Goal: Transaction & Acquisition: Purchase product/service

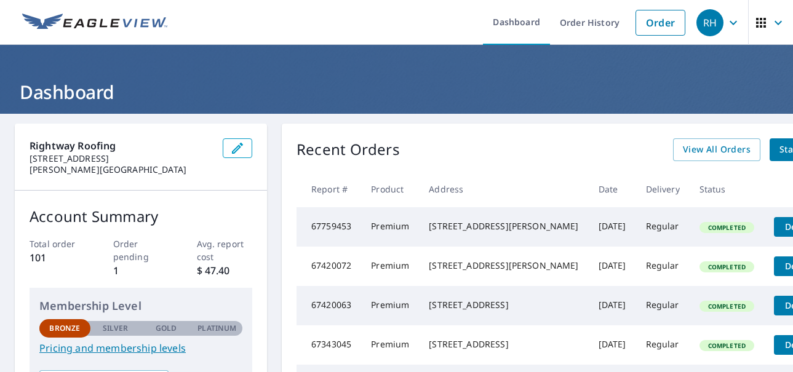
click at [129, 254] on p "Order pending" at bounding box center [141, 251] width 56 height 26
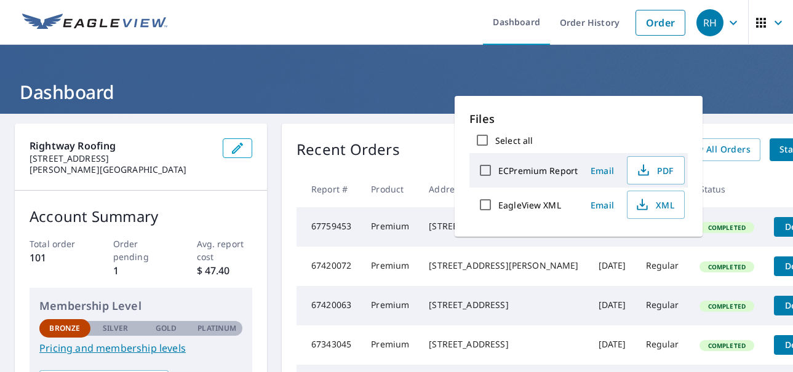
click at [104, 60] on header "Dashboard" at bounding box center [396, 79] width 793 height 69
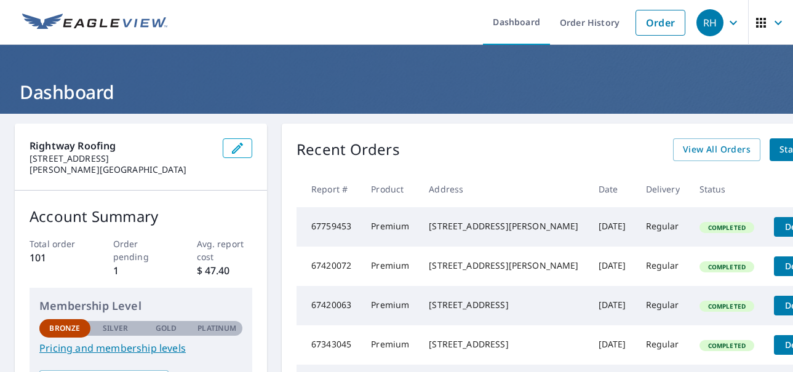
click at [147, 159] on p "[STREET_ADDRESS]" at bounding box center [121, 158] width 183 height 11
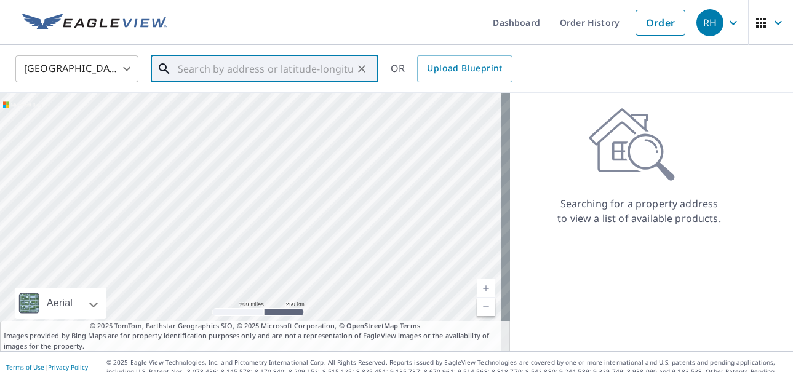
click at [206, 63] on input "text" at bounding box center [265, 69] width 175 height 34
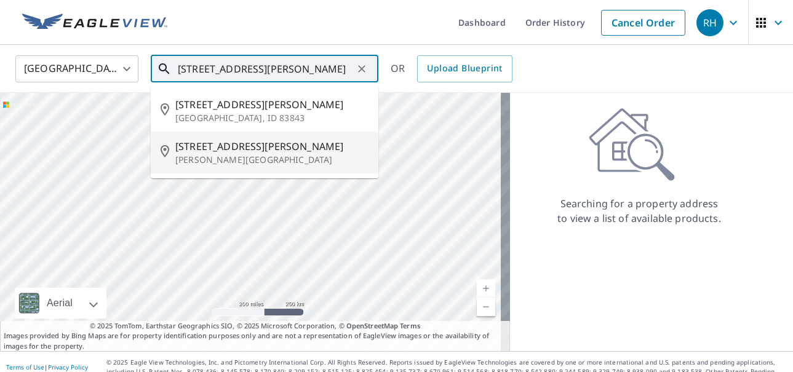
click at [214, 152] on span "[STREET_ADDRESS][PERSON_NAME]" at bounding box center [271, 146] width 193 height 15
type input "[STREET_ADDRESS][PERSON_NAME][PERSON_NAME]"
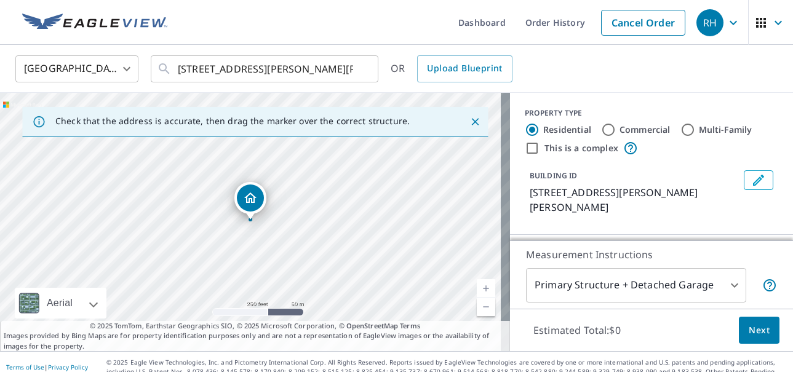
click at [249, 194] on icon "Dropped pin, building 1, Residential property, 802 Troy Rd Albert Lea, MN 56007" at bounding box center [250, 198] width 12 height 10
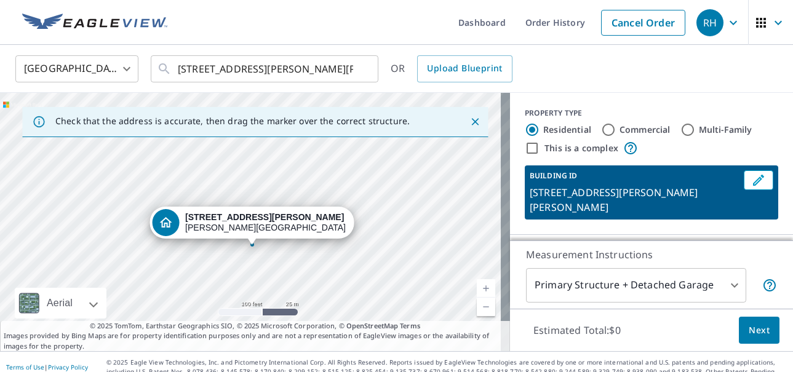
click at [267, 250] on div "[STREET_ADDRESS][PERSON_NAME][PERSON_NAME]" at bounding box center [255, 222] width 510 height 259
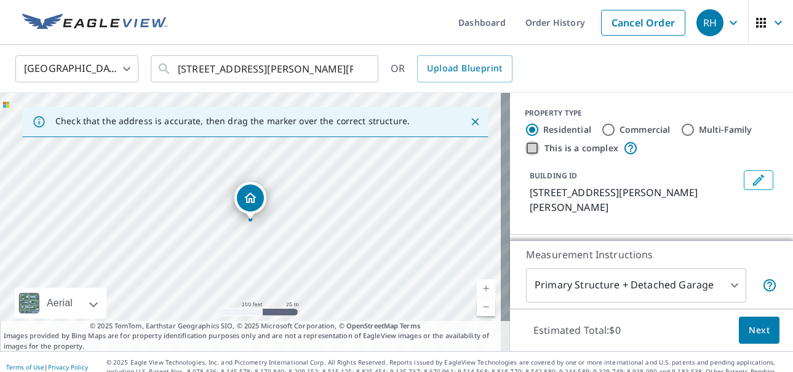
click at [525, 149] on input "This is a complex" at bounding box center [532, 148] width 15 height 15
checkbox input "true"
radio input "false"
radio input "true"
type input "4"
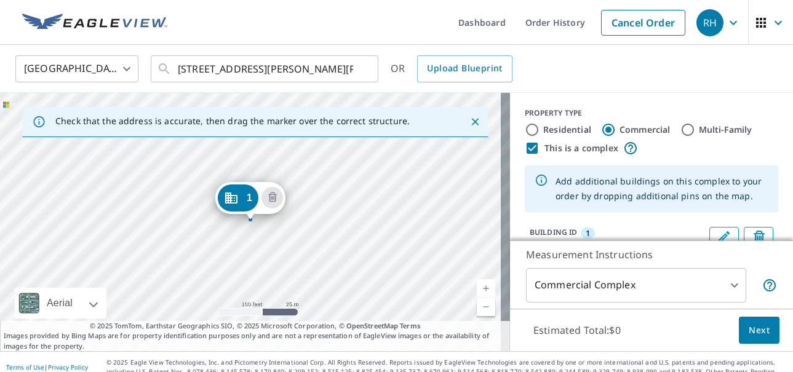
scroll to position [10, 0]
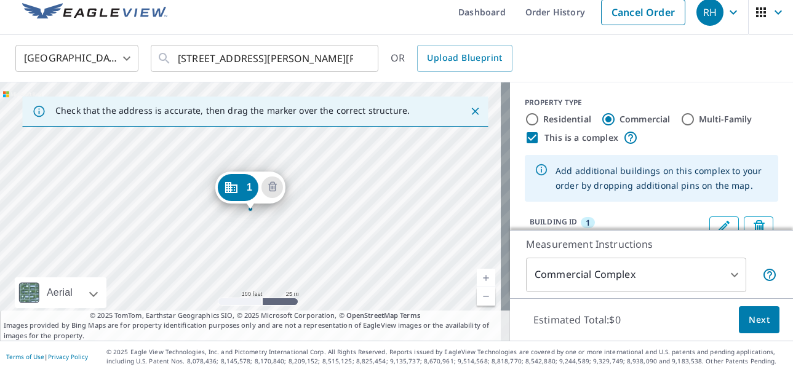
click at [751, 316] on span "Next" at bounding box center [759, 320] width 21 height 15
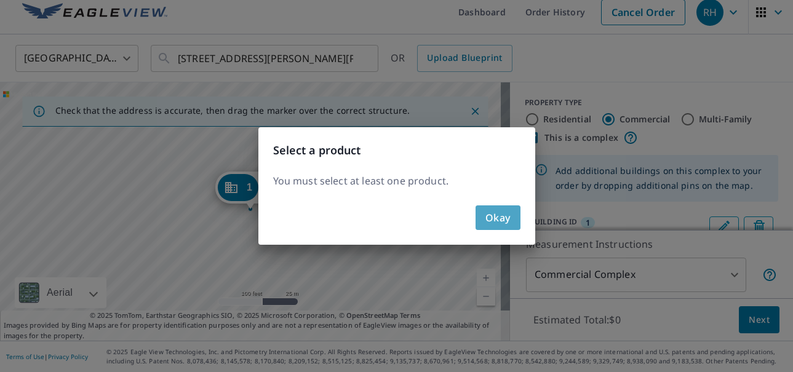
click at [499, 217] on span "Okay" at bounding box center [498, 217] width 25 height 17
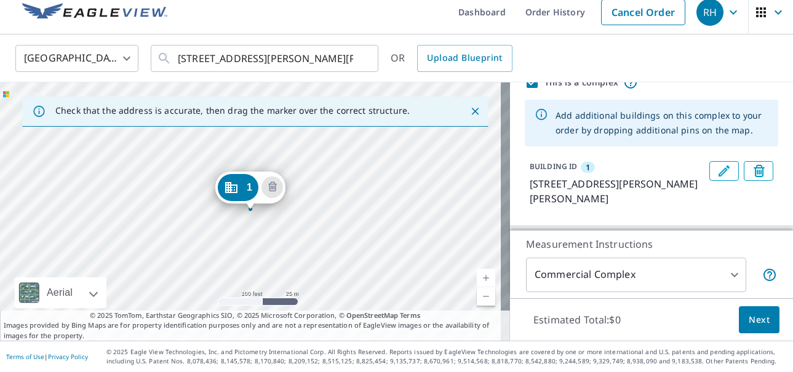
scroll to position [157, 0]
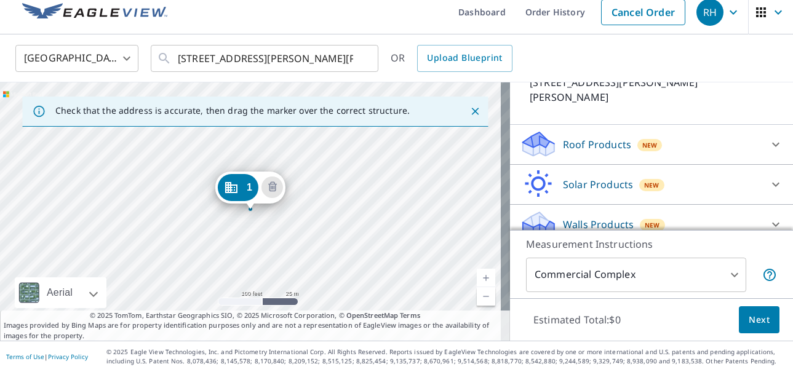
click at [574, 137] on p "Roof Products" at bounding box center [597, 144] width 68 height 15
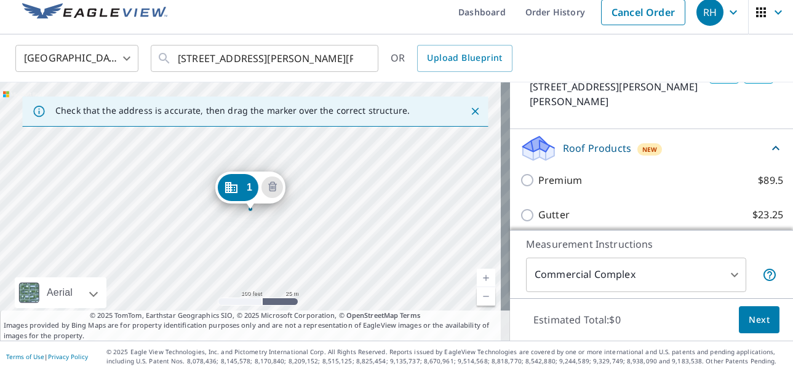
scroll to position [138, 0]
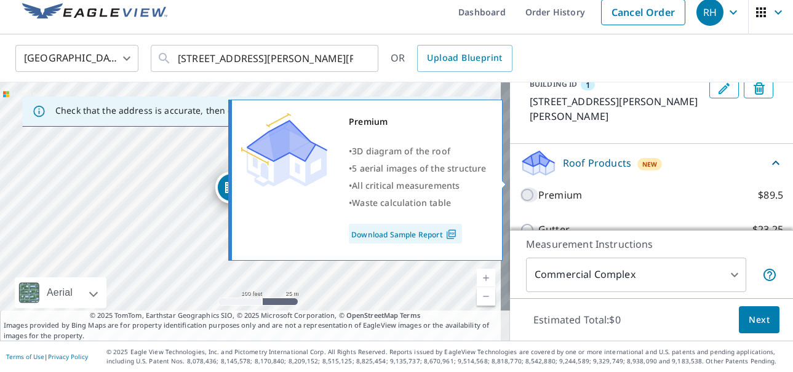
click at [520, 188] on input "Premium $89.5" at bounding box center [529, 195] width 18 height 15
checkbox input "true"
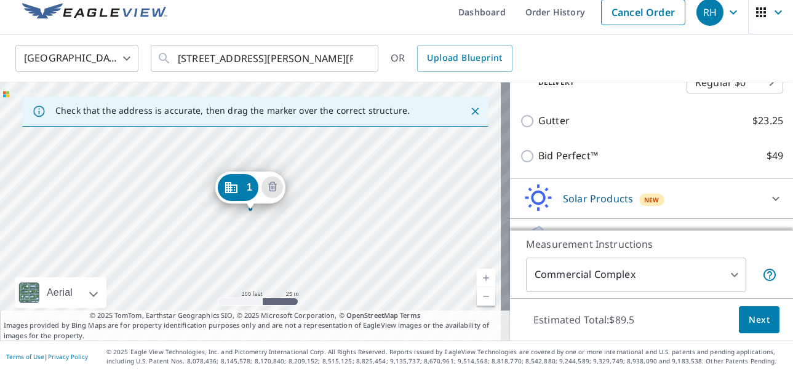
scroll to position [307, 0]
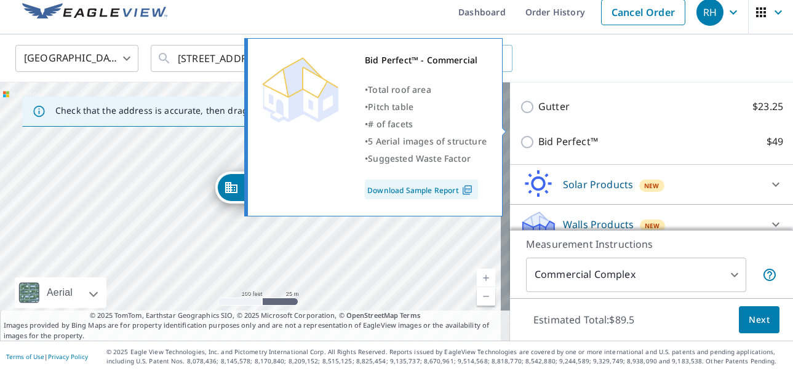
click at [520, 135] on input "Bid Perfect™ $49" at bounding box center [529, 142] width 18 height 15
checkbox input "true"
checkbox input "false"
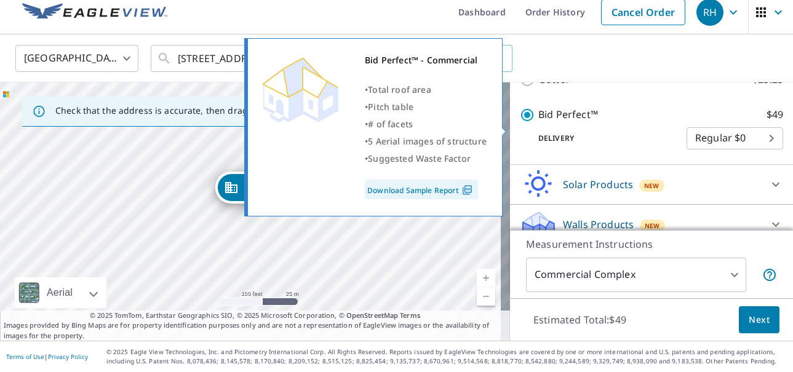
scroll to position [280, 0]
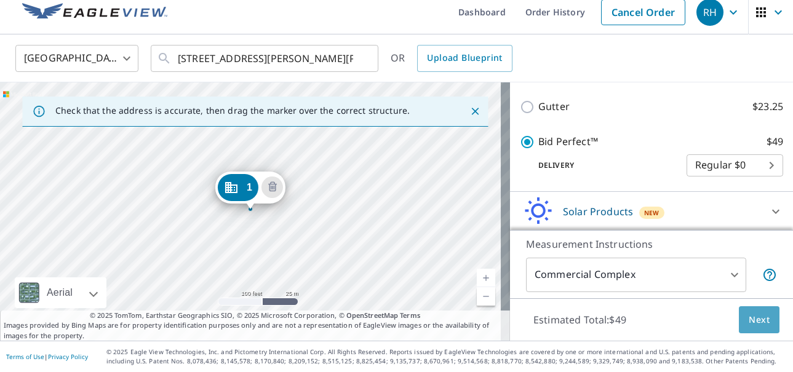
click at [751, 319] on span "Next" at bounding box center [759, 320] width 21 height 15
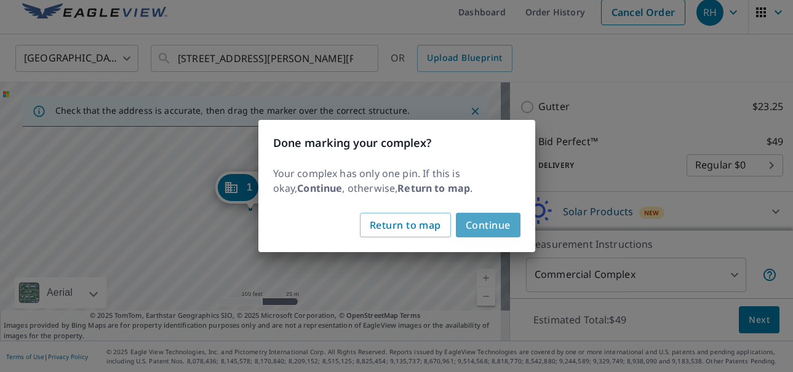
click at [488, 225] on span "Continue" at bounding box center [488, 225] width 45 height 17
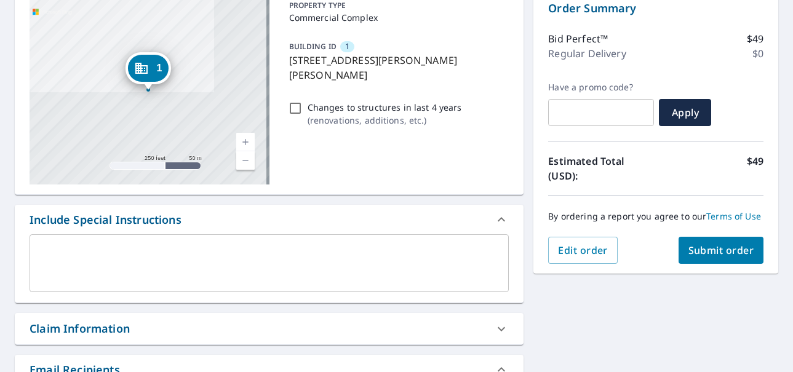
scroll to position [72, 0]
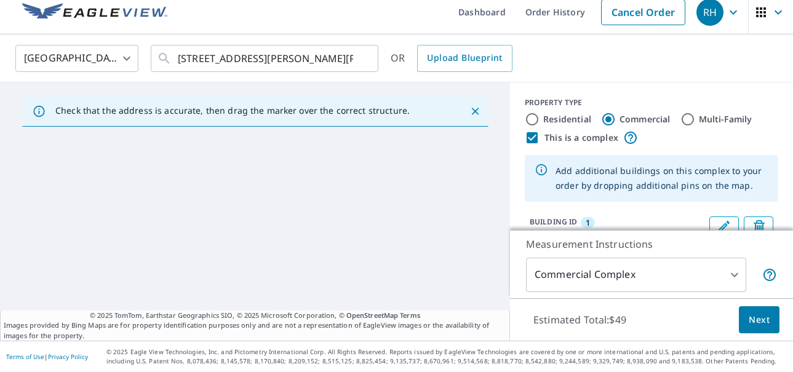
scroll to position [3, 0]
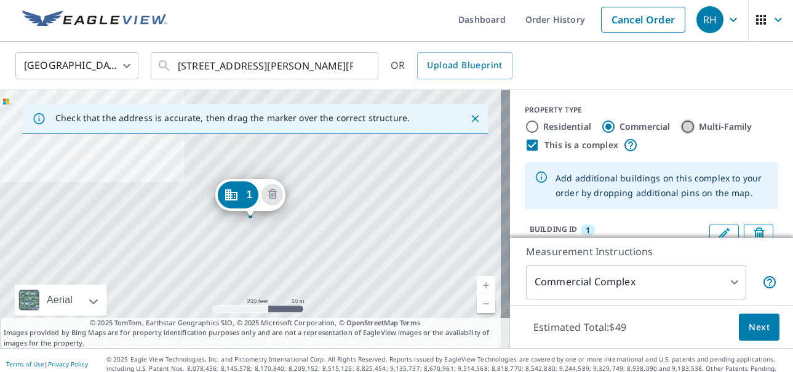
click at [681, 126] on input "Multi-Family" at bounding box center [688, 126] width 15 height 15
radio input "true"
type input "2"
click at [525, 145] on input "This is a complex" at bounding box center [532, 145] width 15 height 15
checkbox input "false"
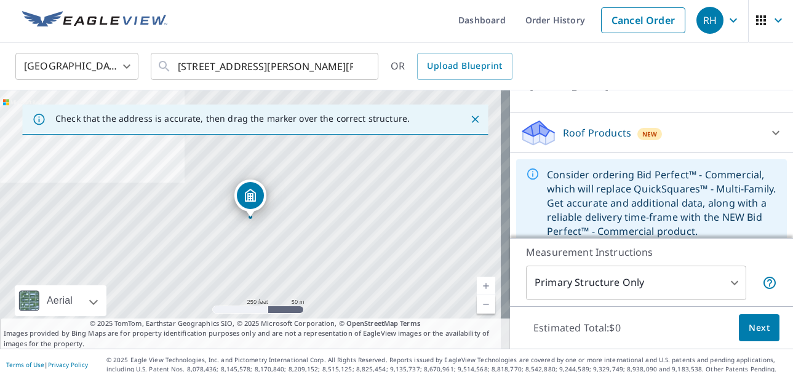
scroll to position [0, 0]
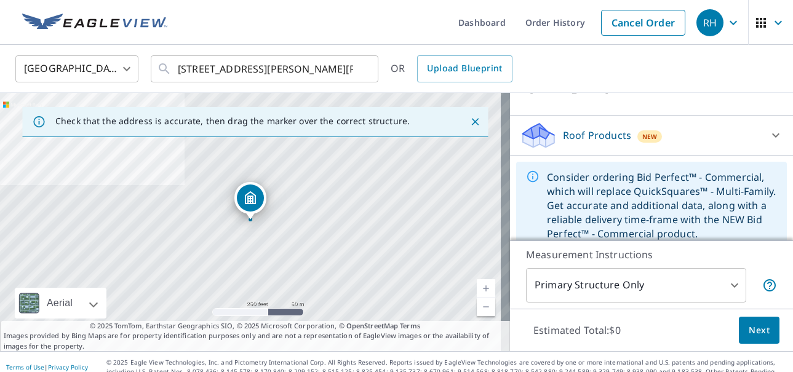
click at [595, 128] on p "Roof Products" at bounding box center [597, 135] width 68 height 15
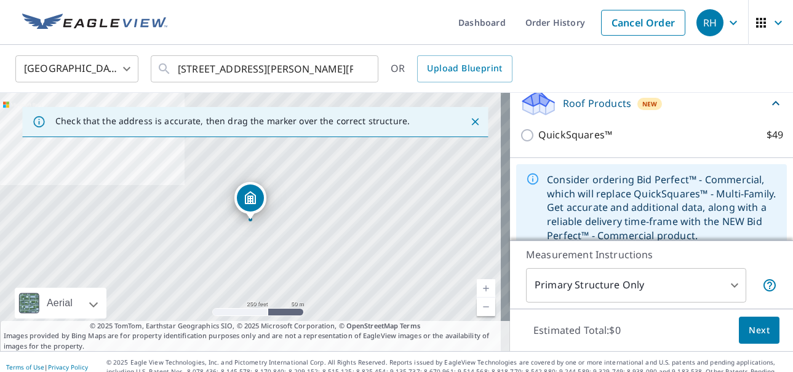
scroll to position [154, 0]
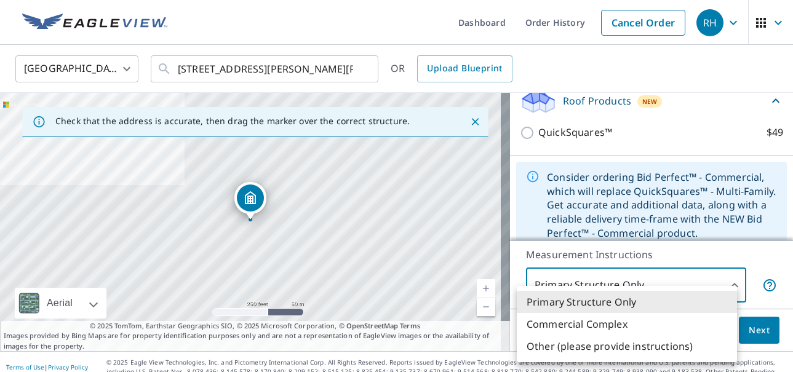
click at [726, 286] on body "RH RH Dashboard Order History Cancel Order RH [GEOGRAPHIC_DATA] [GEOGRAPHIC_DAT…" at bounding box center [396, 186] width 793 height 372
click at [656, 104] on div at bounding box center [396, 186] width 793 height 372
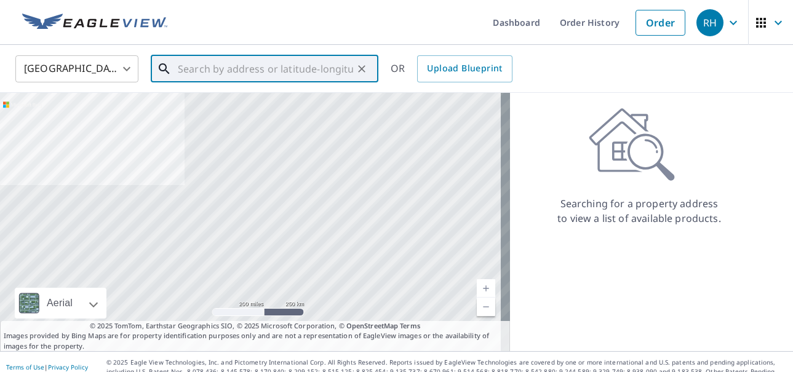
click at [208, 63] on input "text" at bounding box center [265, 69] width 175 height 34
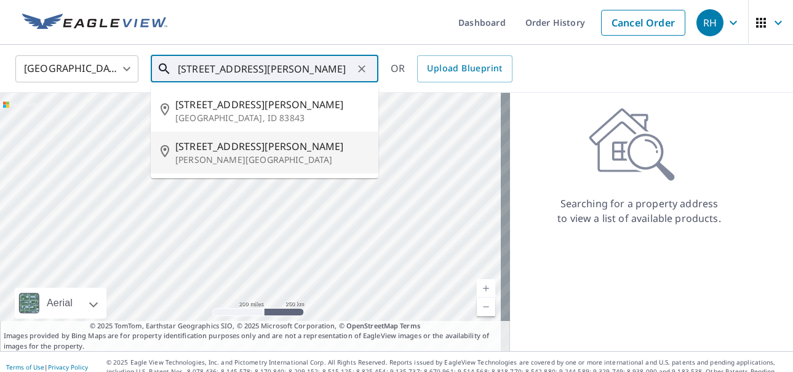
click at [202, 160] on p "[PERSON_NAME][GEOGRAPHIC_DATA]" at bounding box center [271, 160] width 193 height 12
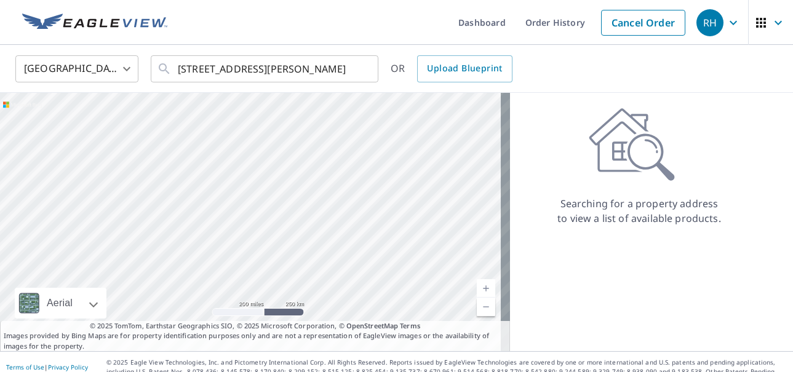
type input "[STREET_ADDRESS][PERSON_NAME][PERSON_NAME]"
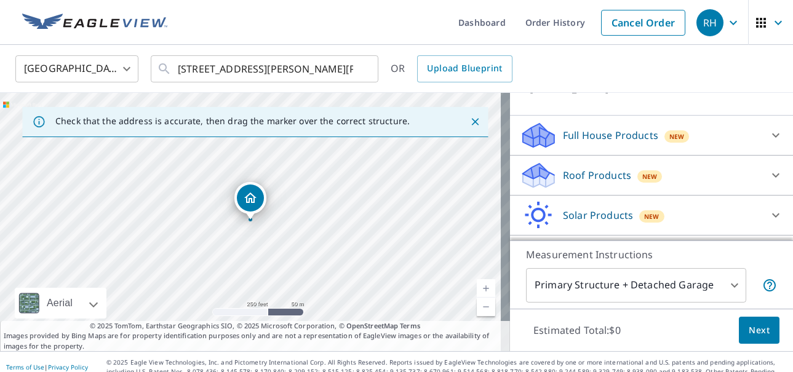
scroll to position [140, 0]
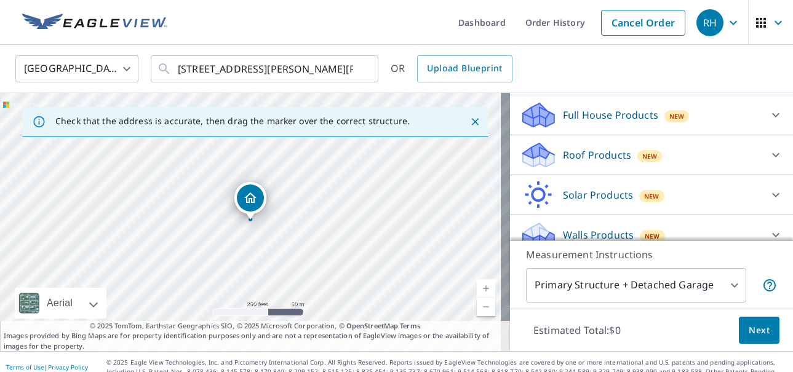
click at [569, 148] on p "Roof Products" at bounding box center [597, 155] width 68 height 15
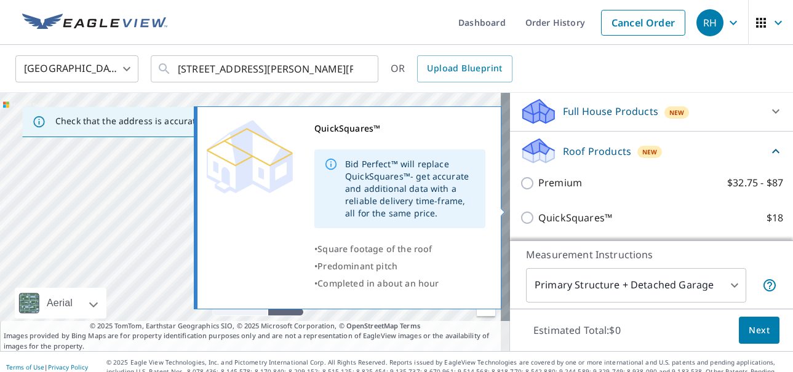
scroll to position [201, 0]
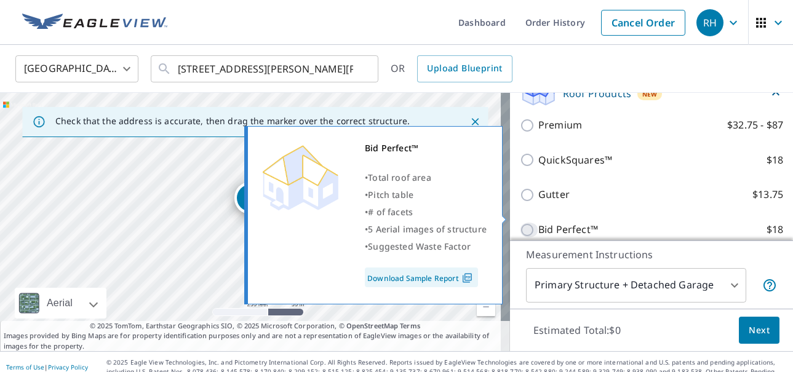
click at [520, 223] on input "Bid Perfect™ $18" at bounding box center [529, 230] width 18 height 15
checkbox input "true"
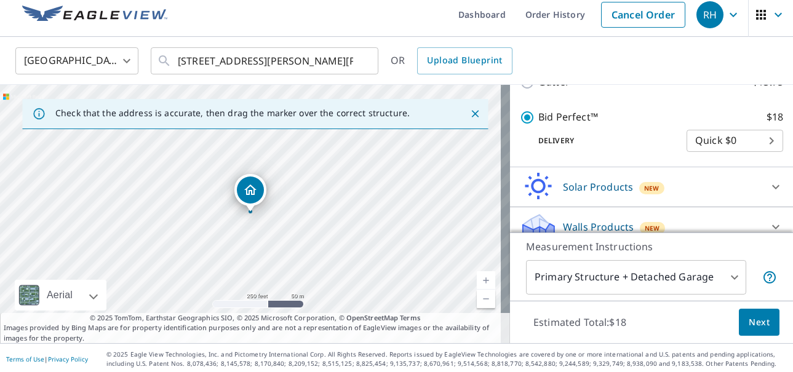
scroll to position [10, 0]
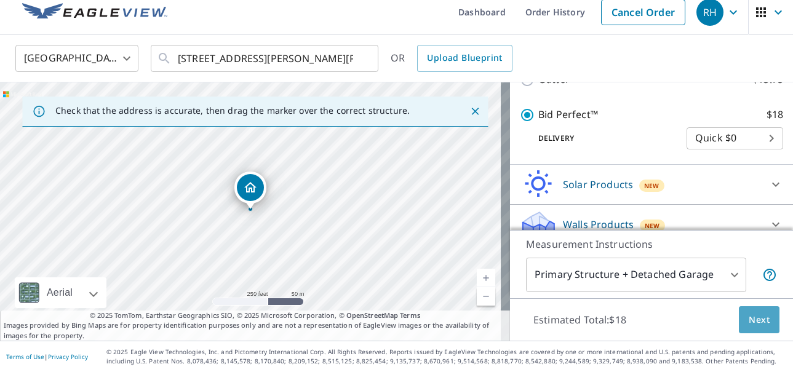
click at [749, 317] on span "Next" at bounding box center [759, 320] width 21 height 15
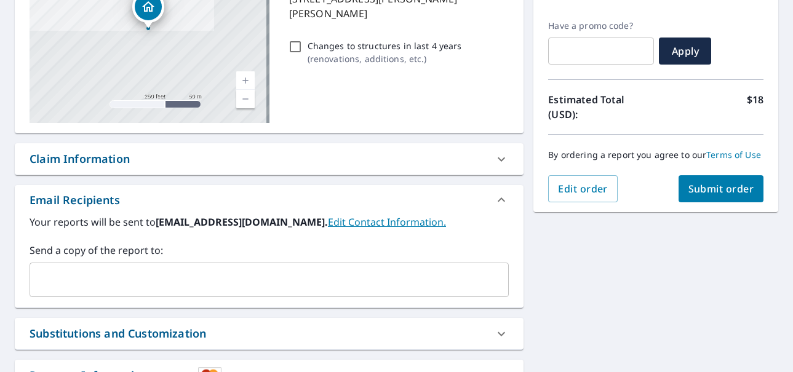
scroll to position [72, 0]
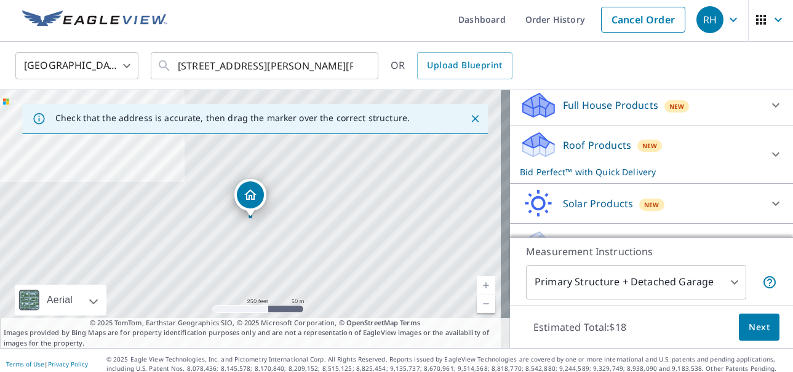
scroll to position [158, 0]
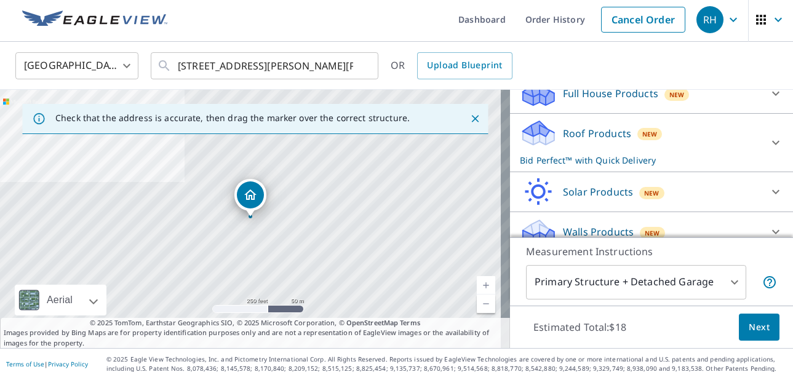
click at [595, 126] on p "Roof Products" at bounding box center [597, 133] width 68 height 15
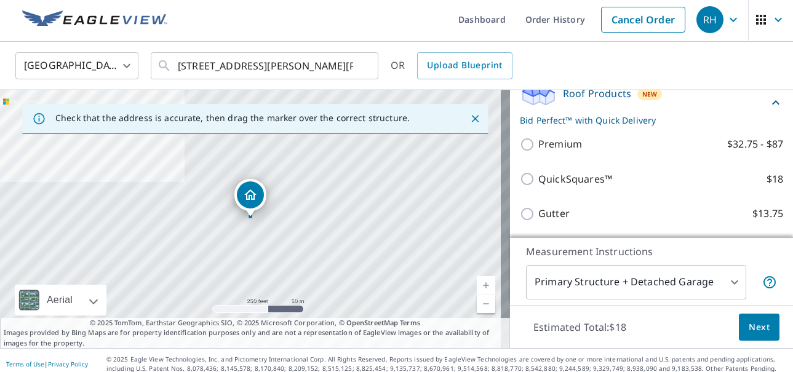
scroll to position [220, 0]
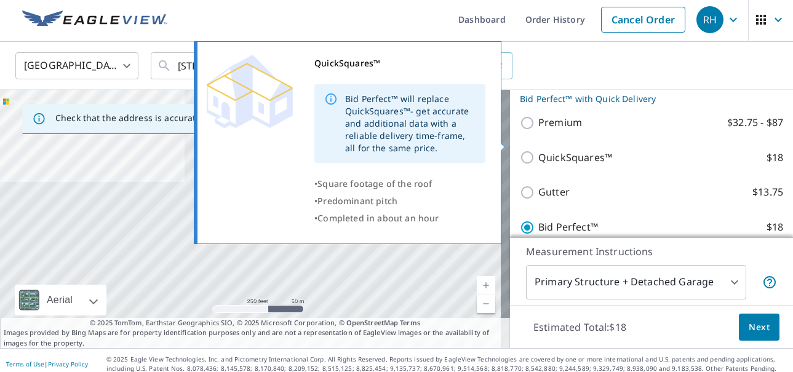
click at [520, 150] on input "QuickSquares™ $18" at bounding box center [529, 157] width 18 height 15
checkbox input "true"
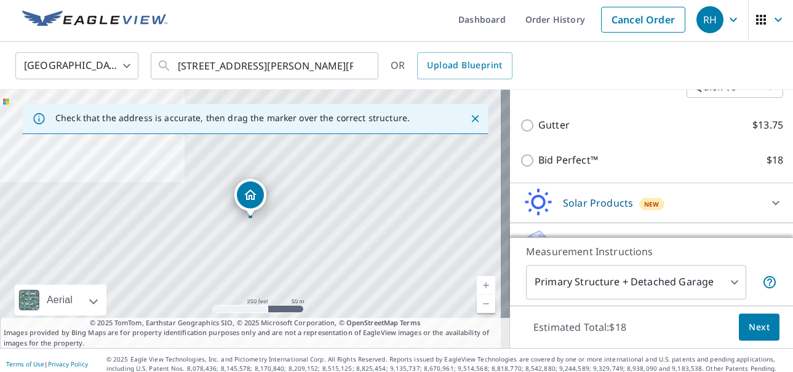
scroll to position [325, 0]
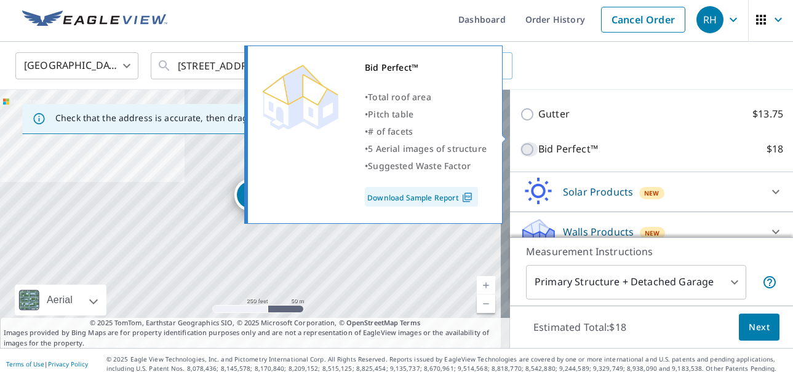
click at [520, 142] on input "Bid Perfect™ $18" at bounding box center [529, 149] width 18 height 15
checkbox input "true"
checkbox input "false"
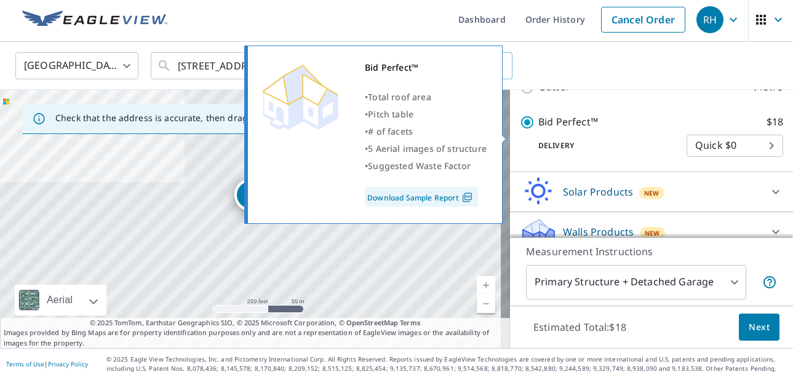
scroll to position [298, 0]
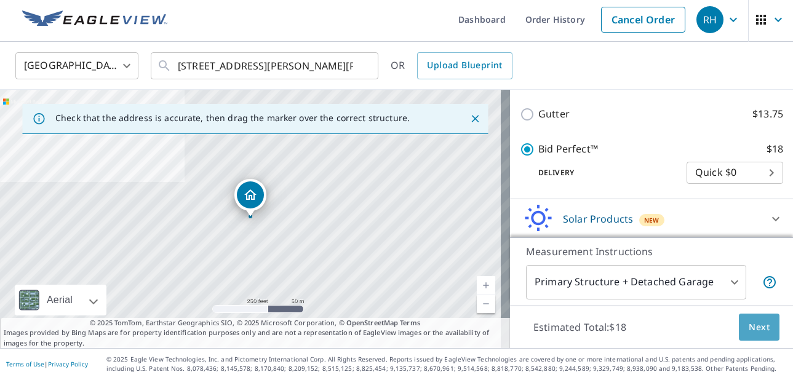
click at [753, 328] on span "Next" at bounding box center [759, 327] width 21 height 15
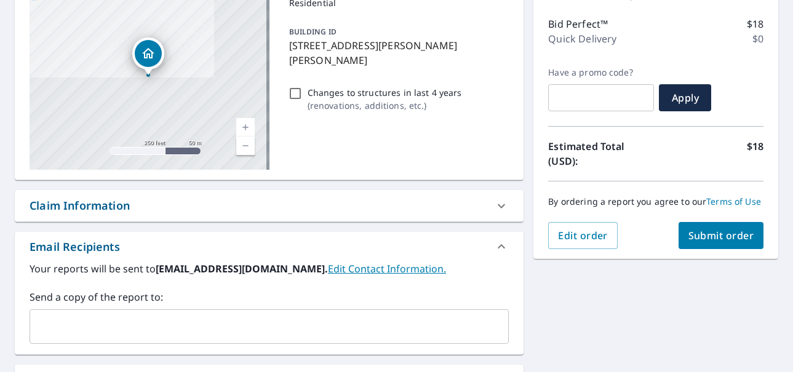
scroll to position [188, 0]
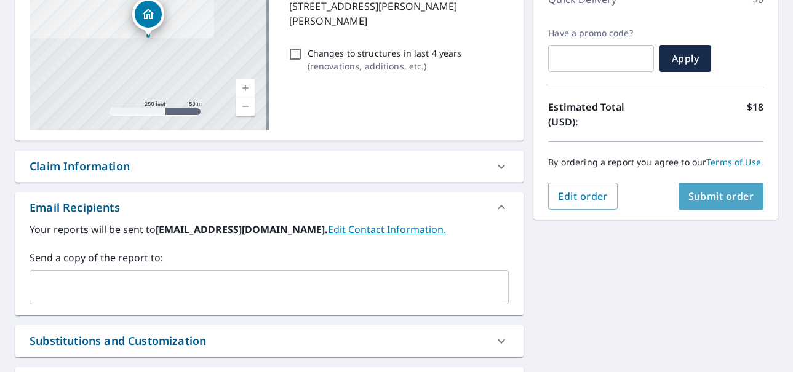
click at [710, 199] on span "Submit order" at bounding box center [722, 197] width 66 height 14
